Goal: Task Accomplishment & Management: Manage account settings

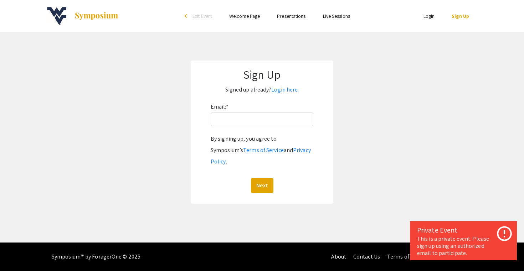
click at [431, 18] on link "Login" at bounding box center [429, 16] width 11 height 6
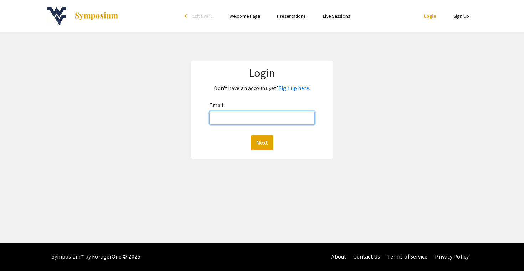
click at [289, 116] on input "Email:" at bounding box center [262, 118] width 106 height 14
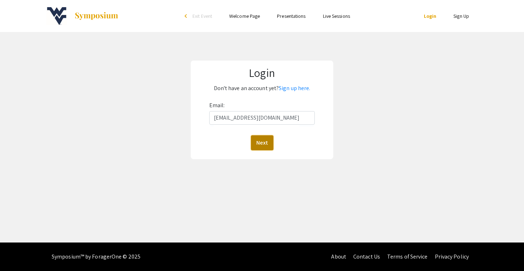
click at [264, 140] on button "Next" at bounding box center [262, 143] width 22 height 15
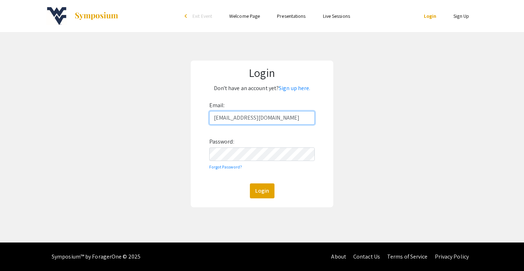
click at [279, 115] on input "hs00071@mail.wvu.edu" at bounding box center [262, 118] width 106 height 14
drag, startPoint x: 274, startPoint y: 120, endPoint x: 253, endPoint y: 117, distance: 21.5
click at [253, 117] on input "hs00071@mail.wvu.edu" at bounding box center [262, 118] width 106 height 14
click at [248, 118] on input "hs00071@mail.wvu.edu" at bounding box center [262, 118] width 106 height 14
type input "[EMAIL_ADDRESS][DOMAIN_NAME]"
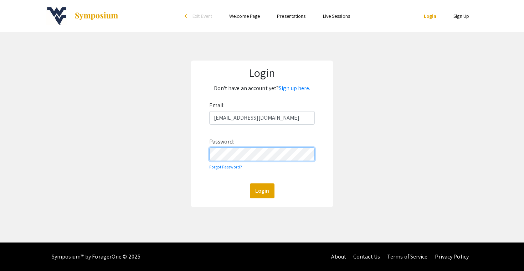
click at [250, 184] on button "Login" at bounding box center [262, 191] width 25 height 15
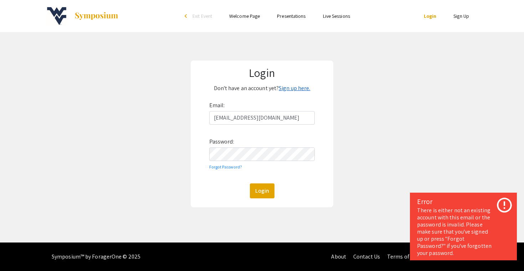
click at [295, 91] on link "Sign up here." at bounding box center [294, 88] width 31 height 7
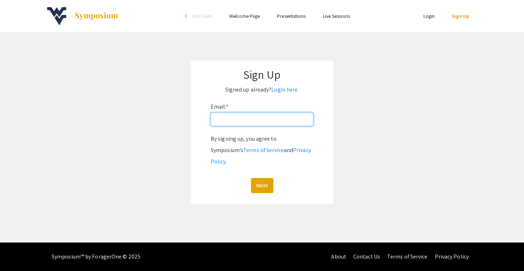
click at [245, 119] on input "Email: *" at bounding box center [262, 120] width 103 height 14
click at [249, 120] on input "hs00071@mail.wvu.edu" at bounding box center [262, 120] width 103 height 14
type input "[EMAIL_ADDRESS][DOMAIN_NAME]"
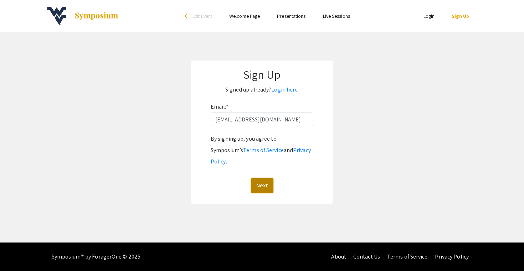
click at [260, 178] on button "Next" at bounding box center [262, 185] width 22 height 15
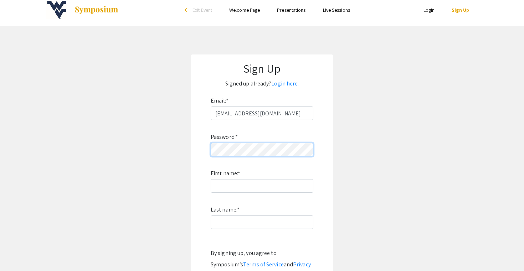
scroll to position [7, 0]
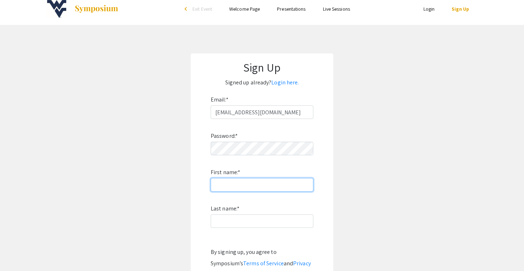
click at [267, 185] on input "First name: *" at bounding box center [262, 185] width 103 height 14
type input "Haya"
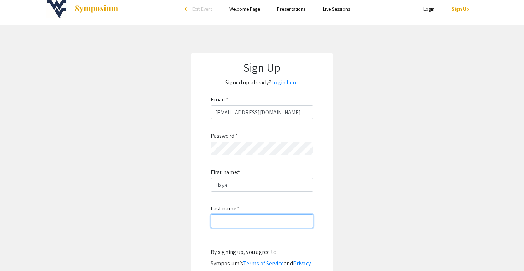
click at [248, 225] on input "Last name: *" at bounding box center [262, 222] width 103 height 14
type input "N"
type input "[PERSON_NAME]"
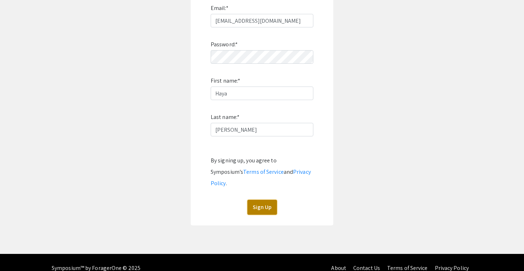
click at [266, 200] on button "Sign Up" at bounding box center [263, 207] width 30 height 15
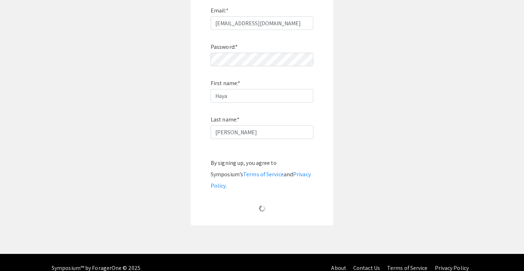
scroll to position [0, 0]
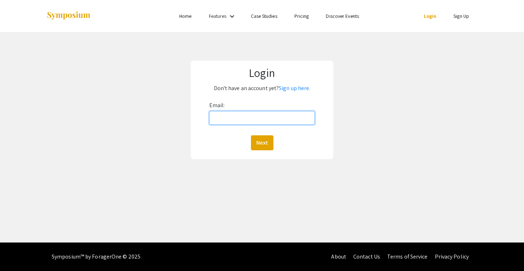
click at [231, 114] on input "Email:" at bounding box center [262, 118] width 106 height 14
click at [248, 118] on input "hs00071@mail.wvu.edu" at bounding box center [262, 118] width 106 height 14
type input "[EMAIL_ADDRESS][DOMAIN_NAME]"
click at [251, 136] on button "Next" at bounding box center [262, 143] width 22 height 15
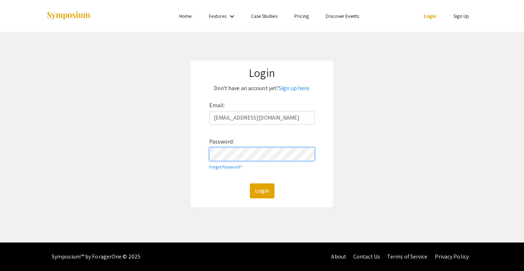
click at [250, 184] on button "Login" at bounding box center [262, 191] width 25 height 15
click at [262, 187] on button "Login" at bounding box center [262, 191] width 25 height 15
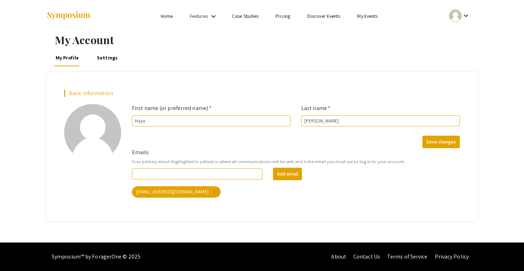
click at [174, 14] on li "Home" at bounding box center [166, 16] width 29 height 9
click at [169, 17] on link "Home" at bounding box center [167, 16] width 12 height 6
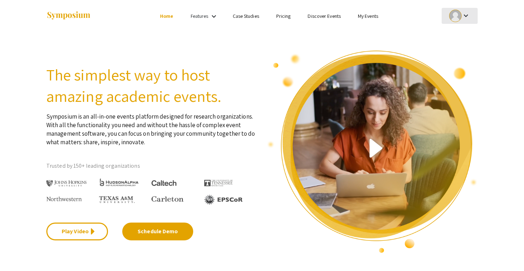
click at [471, 11] on div "keyboard_arrow_down" at bounding box center [460, 16] width 25 height 16
click at [167, 17] on div at bounding box center [262, 135] width 524 height 271
click at [168, 18] on link "Home" at bounding box center [166, 16] width 13 height 6
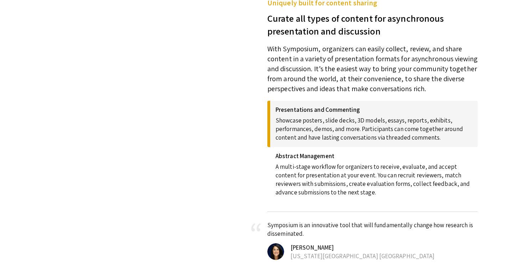
scroll to position [235, 0]
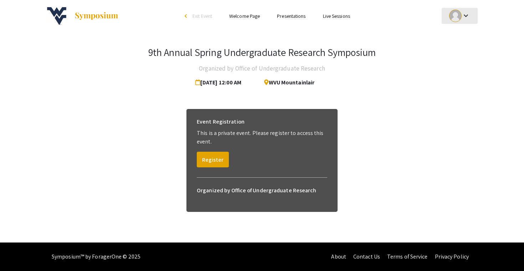
click at [467, 23] on div "keyboard_arrow_down" at bounding box center [460, 16] width 25 height 16
click at [461, 29] on button "My Account" at bounding box center [464, 35] width 44 height 17
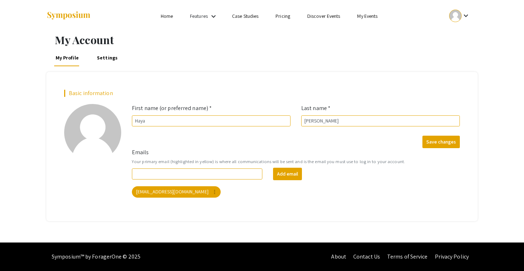
click at [105, 66] on div "My Account My Profile Settings Basic information add_a_photo Click to update pr…" at bounding box center [262, 128] width 442 height 188
click at [105, 60] on link "Settings" at bounding box center [107, 57] width 23 height 17
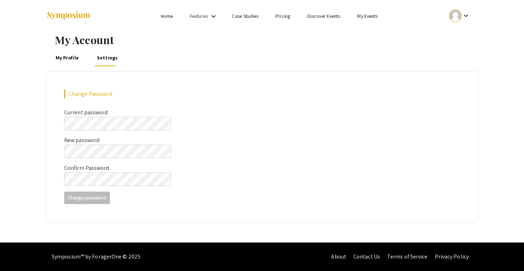
click at [63, 59] on link "My Profile" at bounding box center [67, 57] width 26 height 17
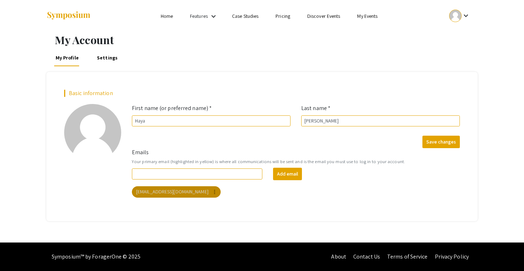
click at [212, 193] on mat-icon "more_vert" at bounding box center [215, 192] width 6 height 6
click at [197, 208] on div "Delete" at bounding box center [207, 206] width 40 height 23
click at [193, 196] on mat-chip "[EMAIL_ADDRESS][DOMAIN_NAME] more_vert" at bounding box center [176, 192] width 89 height 11
click at [212, 193] on mat-icon "more_vert" at bounding box center [215, 192] width 6 height 6
click at [227, 190] on div at bounding box center [262, 135] width 524 height 271
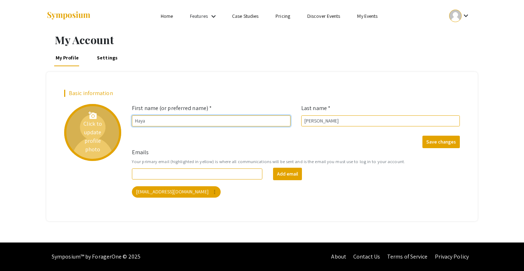
drag, startPoint x: 207, startPoint y: 119, endPoint x: 97, endPoint y: 126, distance: 109.4
click at [97, 127] on div "Basic information add_a_photo Click to update profile photo First name (or pref…" at bounding box center [262, 146] width 407 height 113
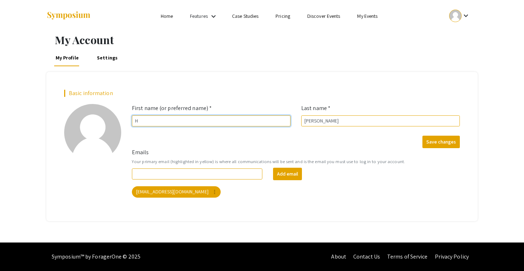
type input "H"
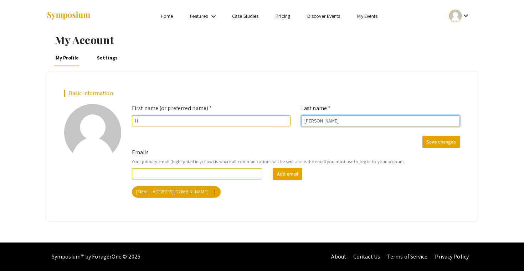
click at [343, 121] on input "[PERSON_NAME]" at bounding box center [380, 121] width 159 height 11
type input "S"
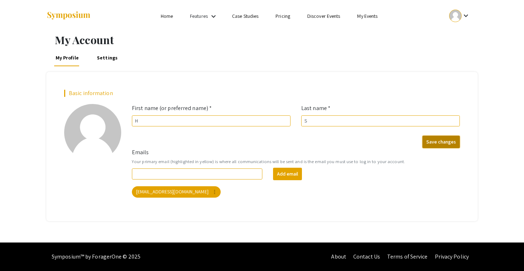
click at [443, 137] on button "Save changes" at bounding box center [441, 142] width 37 height 12
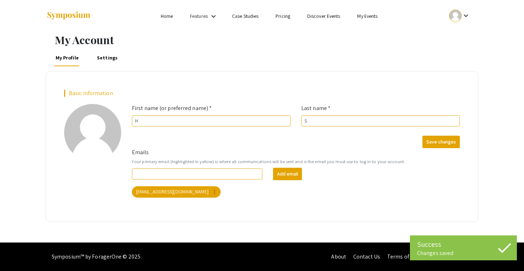
click at [463, 19] on mat-icon "keyboard_arrow_down" at bounding box center [466, 15] width 9 height 9
click at [454, 72] on button "Sign out" at bounding box center [464, 69] width 44 height 17
